Goal: Book appointment/travel/reservation

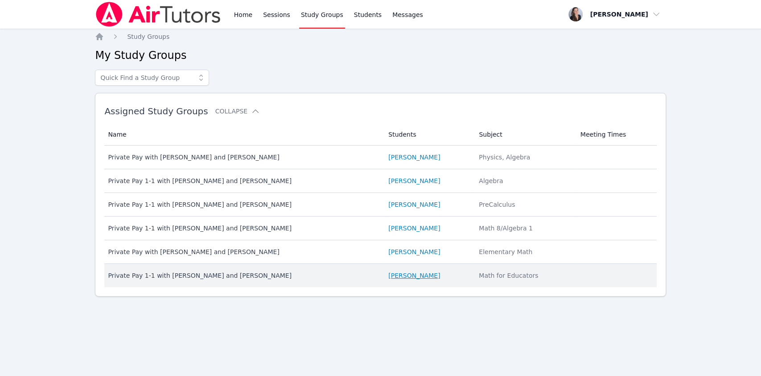
click at [409, 277] on link "[PERSON_NAME]" at bounding box center [414, 275] width 52 height 9
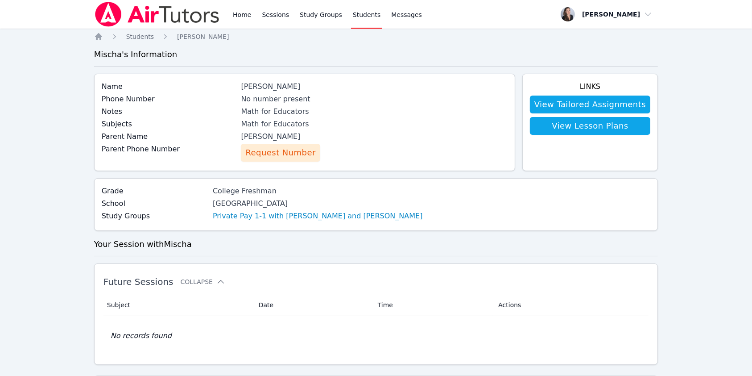
scroll to position [128, 0]
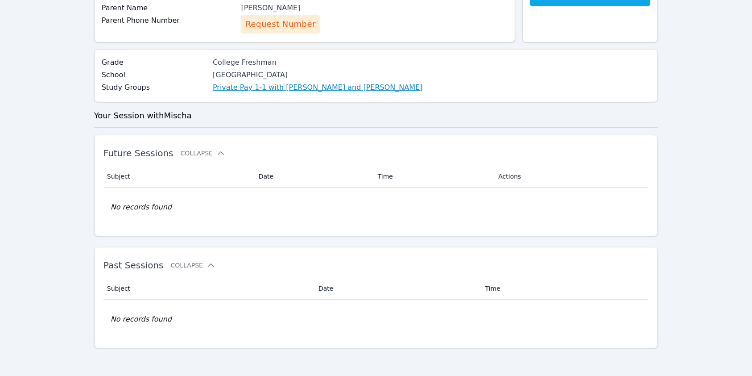
click at [320, 87] on link "Private Pay 1-1 with [PERSON_NAME] and [PERSON_NAME]" at bounding box center [318, 87] width 210 height 11
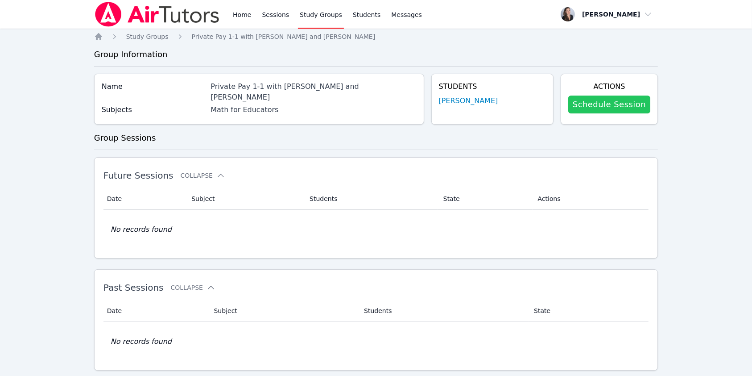
click at [594, 101] on link "Schedule Session" at bounding box center [609, 104] width 82 height 18
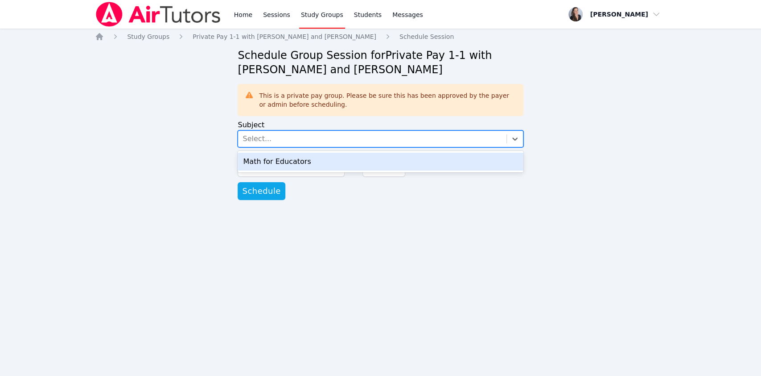
click at [457, 138] on div "Select..." at bounding box center [372, 139] width 268 height 16
click at [403, 161] on div "Math for Educators" at bounding box center [380, 162] width 285 height 18
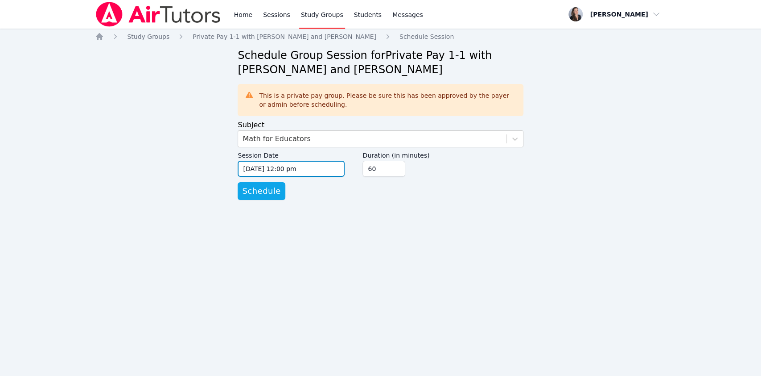
click at [285, 173] on input "[DATE] 12:00 pm" at bounding box center [291, 169] width 107 height 16
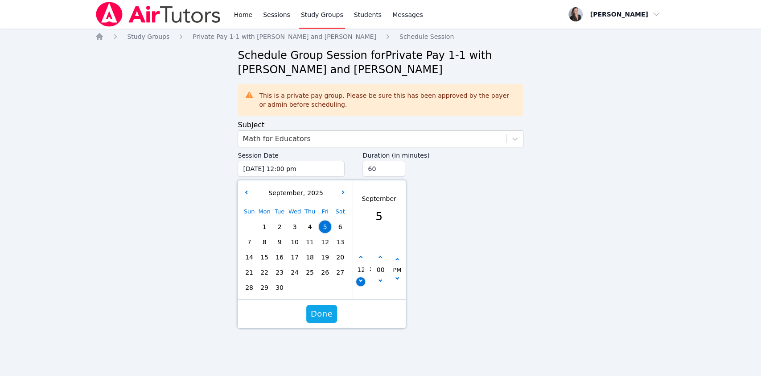
click at [360, 280] on icon "button" at bounding box center [361, 280] width 4 height 4
type input "[DATE] 11:00 am"
type input "11"
click at [362, 256] on icon "button" at bounding box center [361, 258] width 4 height 4
type input "[DATE] 12:00 pm"
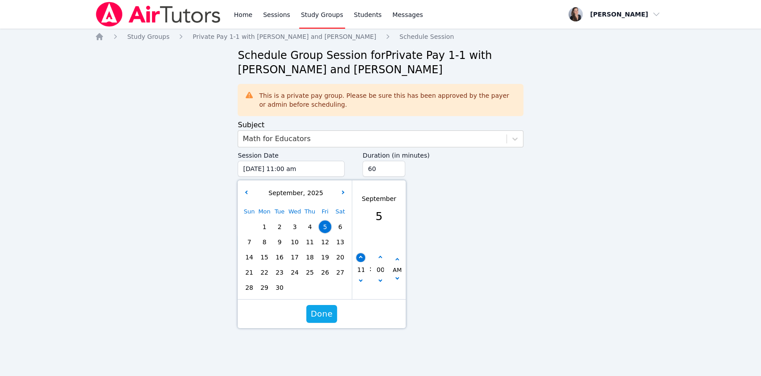
type input "12"
click at [362, 256] on icon "button" at bounding box center [361, 258] width 4 height 4
type input "[DATE] 01:00 pm"
type input "01"
click at [282, 243] on span "9" at bounding box center [279, 241] width 12 height 12
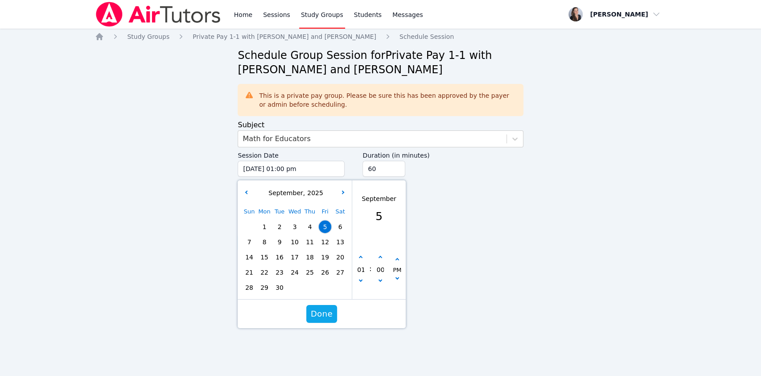
type input "[DATE] 01:00 pm"
click at [317, 309] on span "Done" at bounding box center [322, 313] width 22 height 12
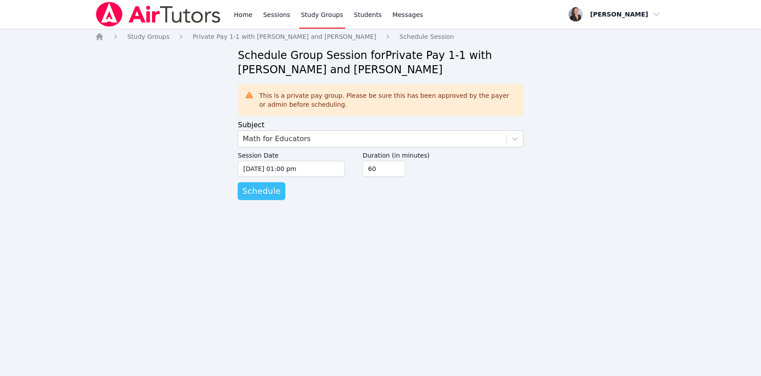
click at [258, 192] on span "Schedule" at bounding box center [261, 191] width 38 height 12
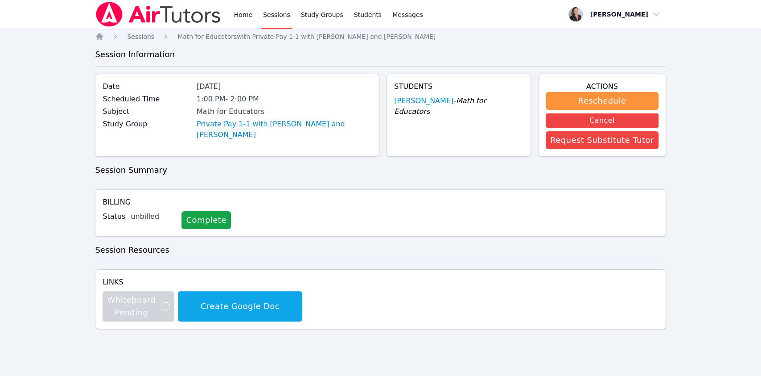
click at [709, 227] on div "Home Sessions Study Groups Students Messages Open user menu [PERSON_NAME] Open …" at bounding box center [380, 188] width 761 height 376
click at [677, 173] on div "Home Sessions Study Groups Students Messages Open user menu [PERSON_NAME] Open …" at bounding box center [380, 188] width 761 height 376
